Goal: Task Accomplishment & Management: Use online tool/utility

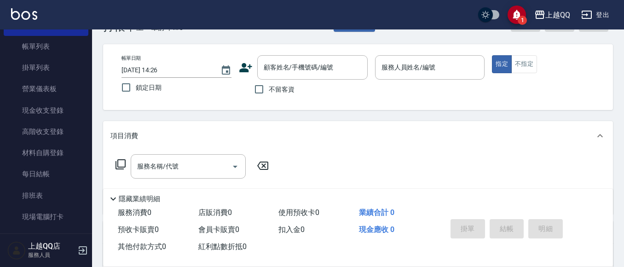
scroll to position [46, 0]
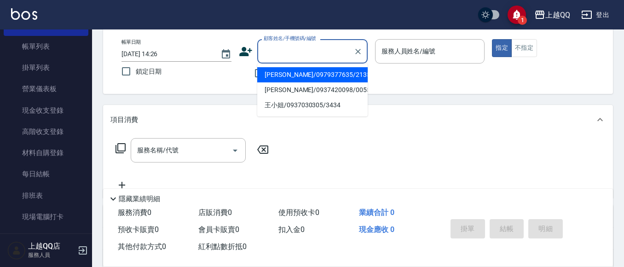
click at [316, 54] on input "顧客姓名/手機號碼/編號" at bounding box center [306, 51] width 88 height 16
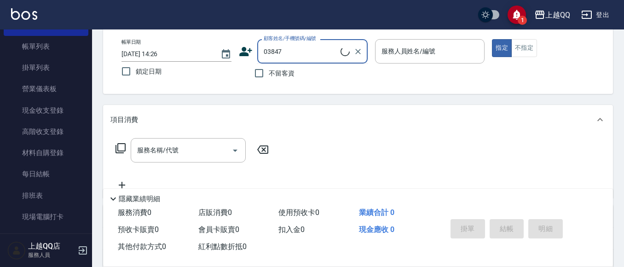
click at [318, 51] on input "03847" at bounding box center [301, 51] width 79 height 16
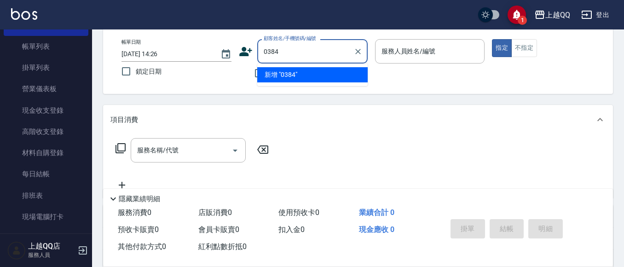
type input "0384"
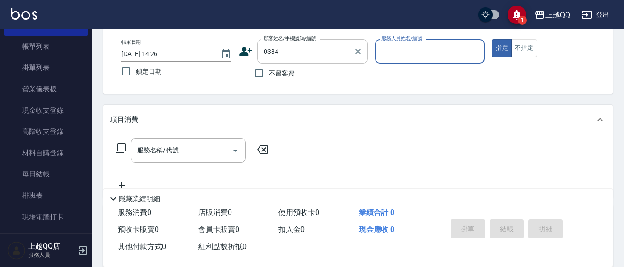
click at [492, 39] on button "指定" at bounding box center [502, 48] width 20 height 18
type button "true"
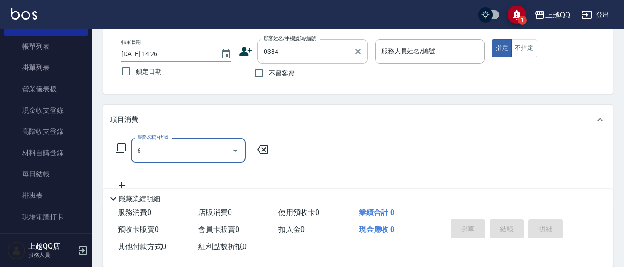
type input "69"
type input "[PERSON_NAME]/0918523952/0384"
type input "6"
type input "欣樺-6"
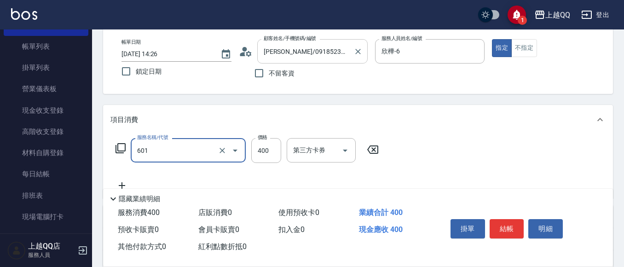
type input "髮原素活養健康洗(601)"
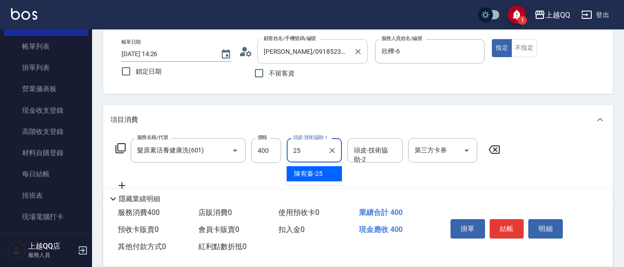
type input "[PERSON_NAME]-25"
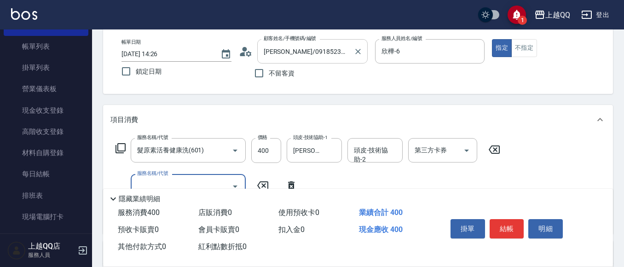
type input "5"
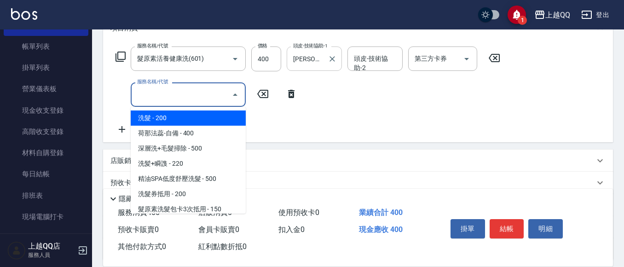
scroll to position [138, 0]
type input "5"
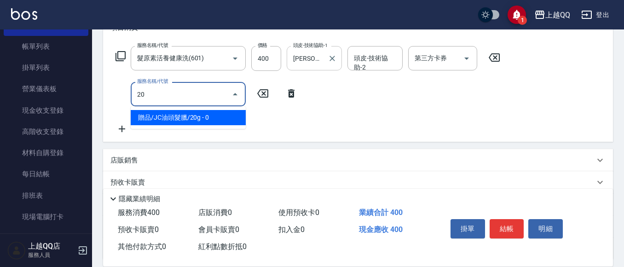
type input "2"
type input "指定單剪(203)"
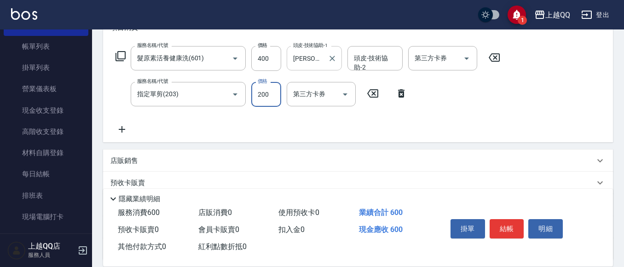
type input "200"
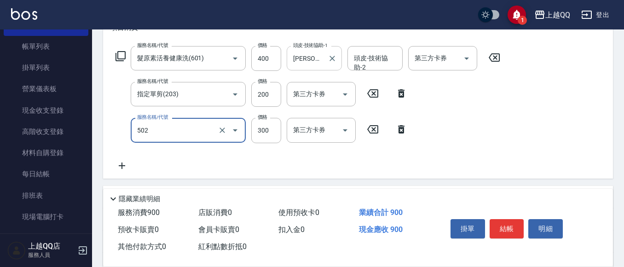
type input "自備護髮(502)"
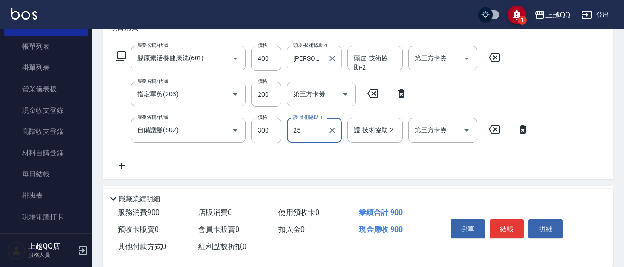
type input "[PERSON_NAME]-25"
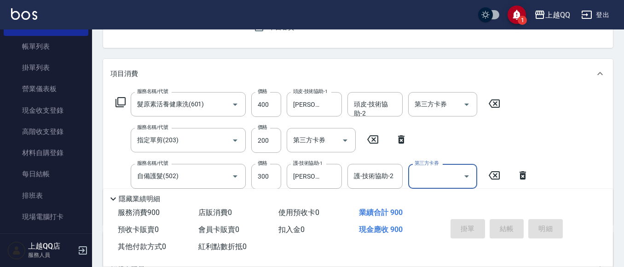
type input "[DATE] 15:02"
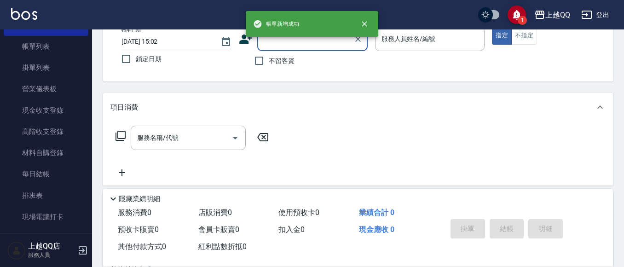
scroll to position [0, 0]
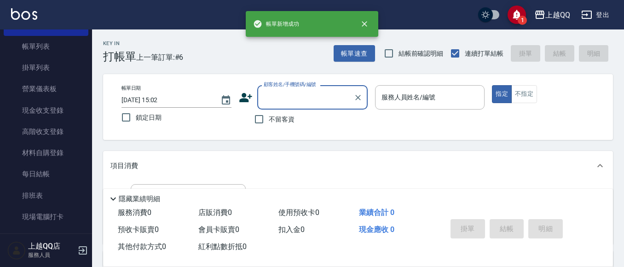
click at [279, 125] on label "不留客資" at bounding box center [272, 119] width 45 height 19
click at [269, 125] on input "不留客資" at bounding box center [259, 119] width 19 height 19
checkbox input "true"
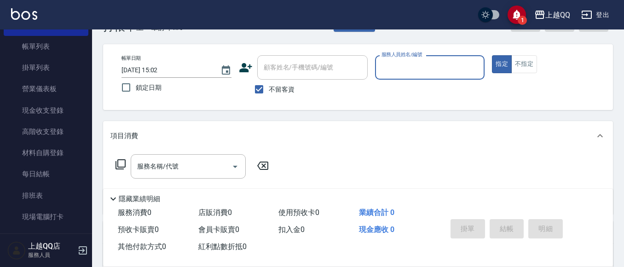
scroll to position [46, 0]
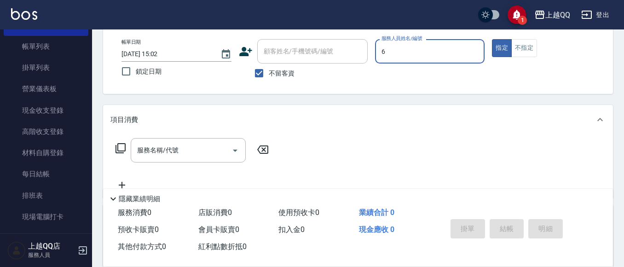
type input "欣樺-6"
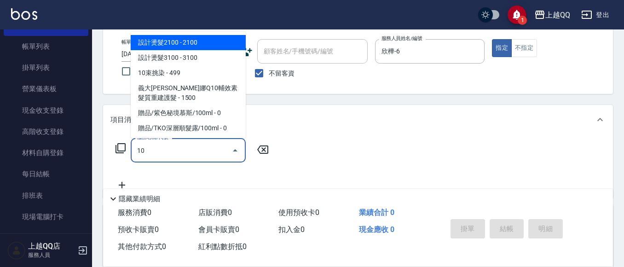
type input "1"
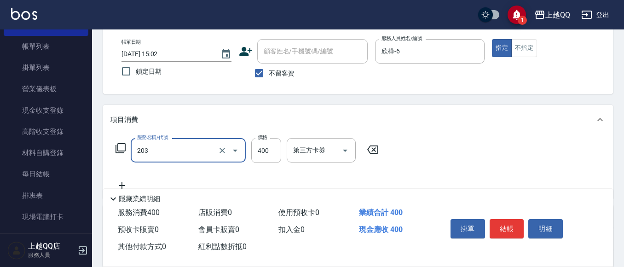
type input "指定單剪(203)"
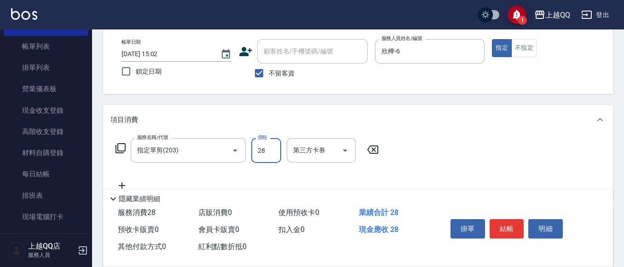
type input "280"
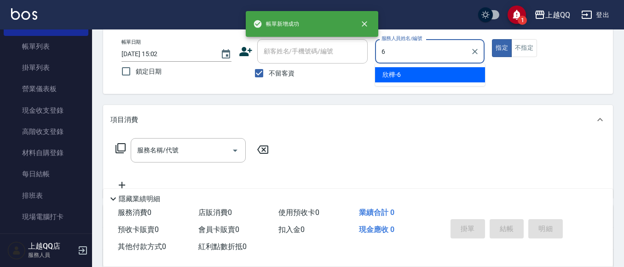
type input "欣樺-6"
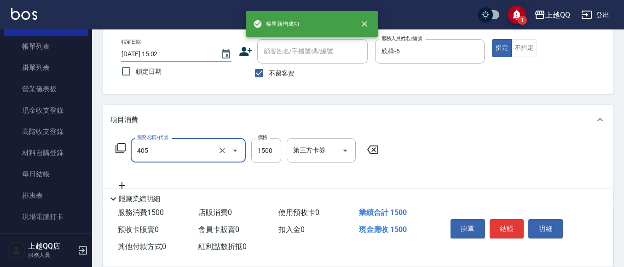
type input "設計染髮/網路(405)"
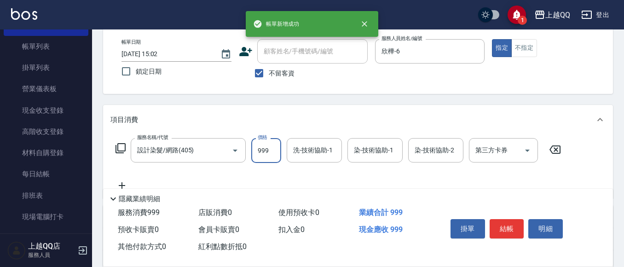
type input "999"
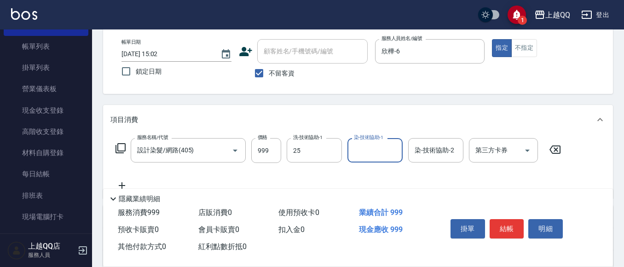
type input "[PERSON_NAME]-25"
type input "欣樺-6"
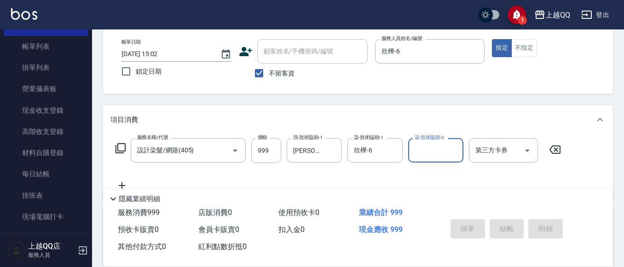
type input "[DATE] 15:03"
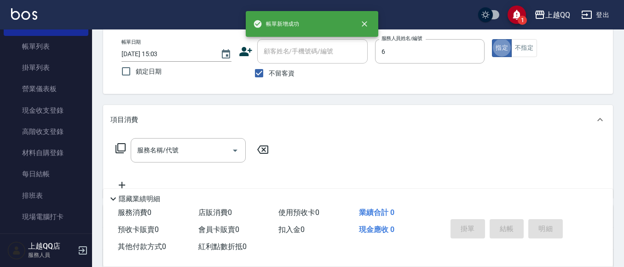
type input "欣樺-6"
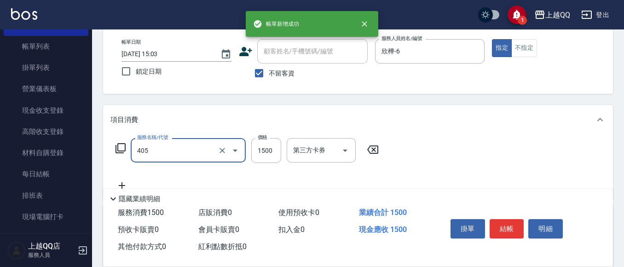
type input "設計染髮/網路(405)"
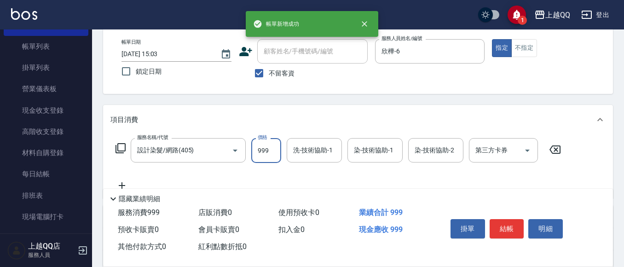
type input "999"
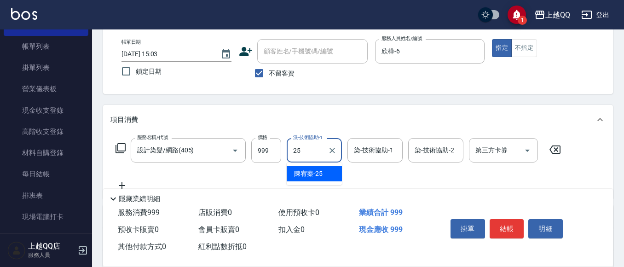
type input "[PERSON_NAME]-25"
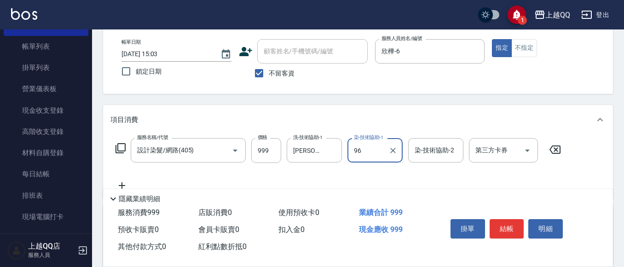
type input "96"
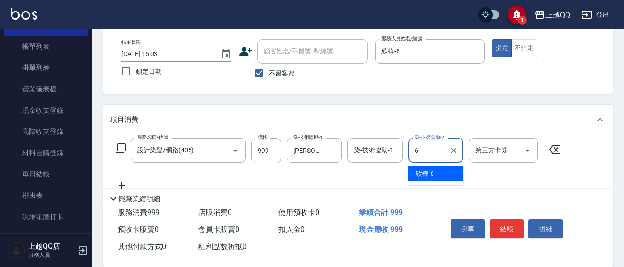
type input "欣樺-6"
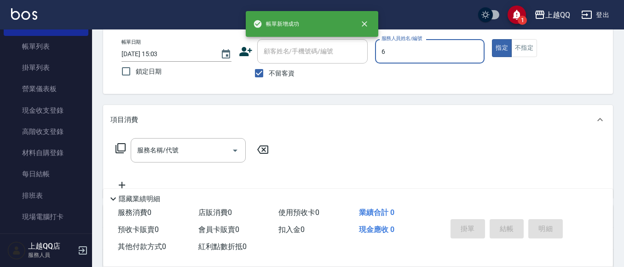
type input "欣樺-6"
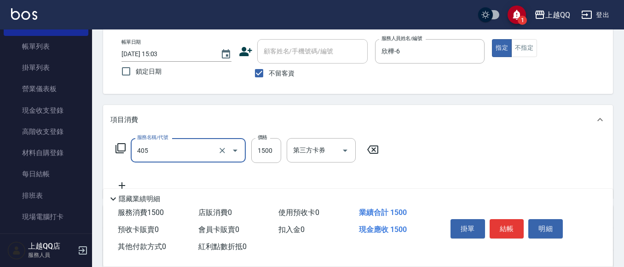
type input "設計染髮/網路(405)"
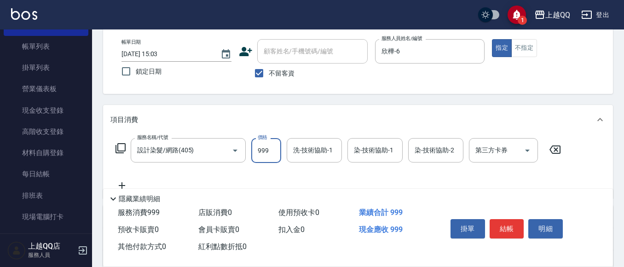
type input "999"
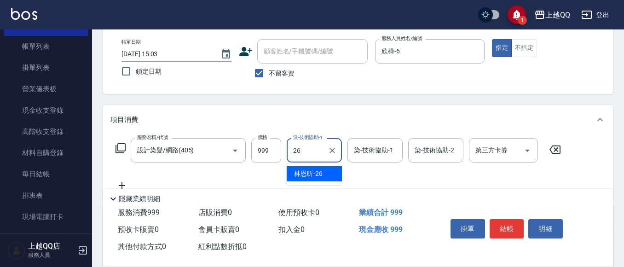
type input "林恩昕-26"
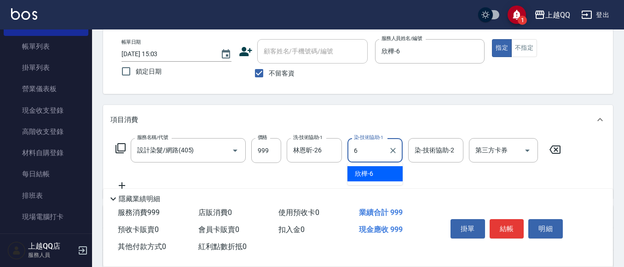
type input "欣樺-6"
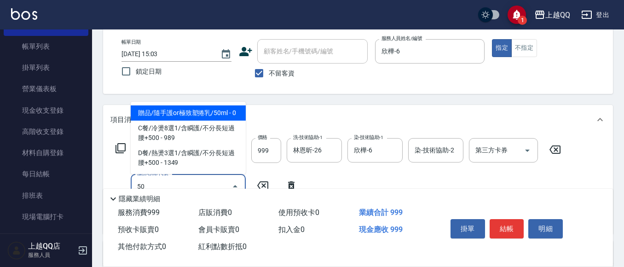
type input "5"
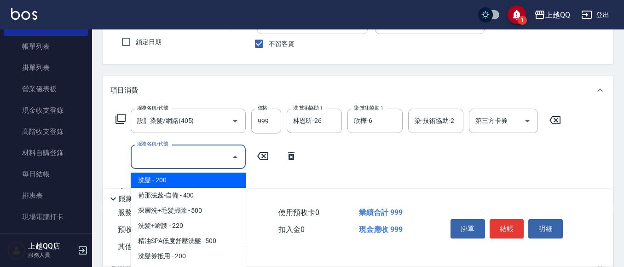
scroll to position [92, 0]
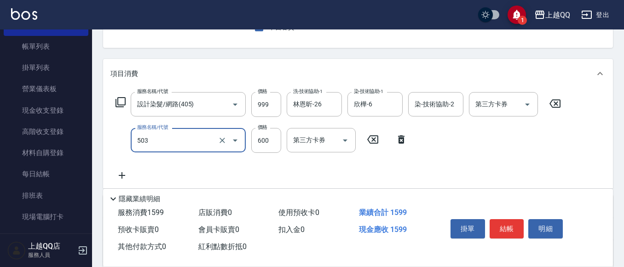
type input "小麥蛋白護髮(503)"
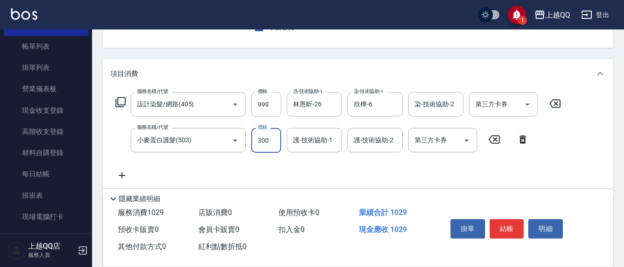
type input "300"
type input "林恩昕-26"
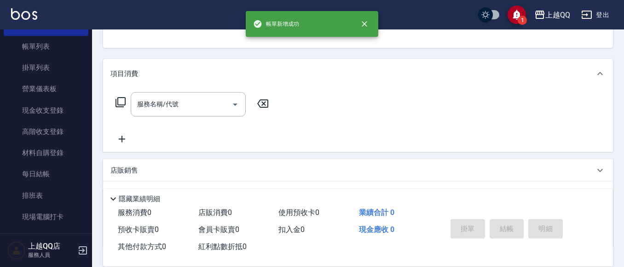
scroll to position [89, 0]
